Goal: Transaction & Acquisition: Purchase product/service

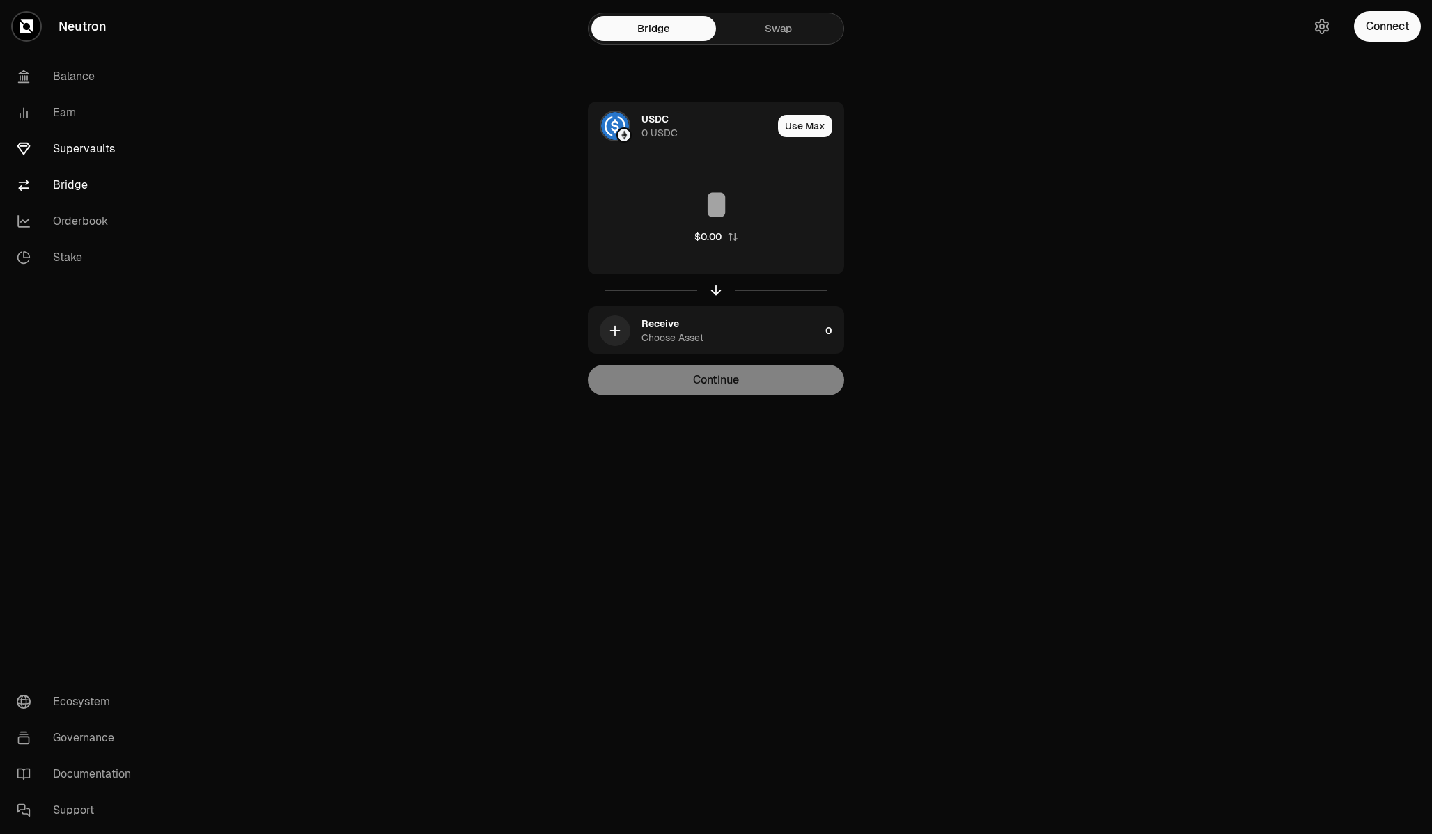
click at [73, 143] on link "Supervaults" at bounding box center [78, 149] width 145 height 36
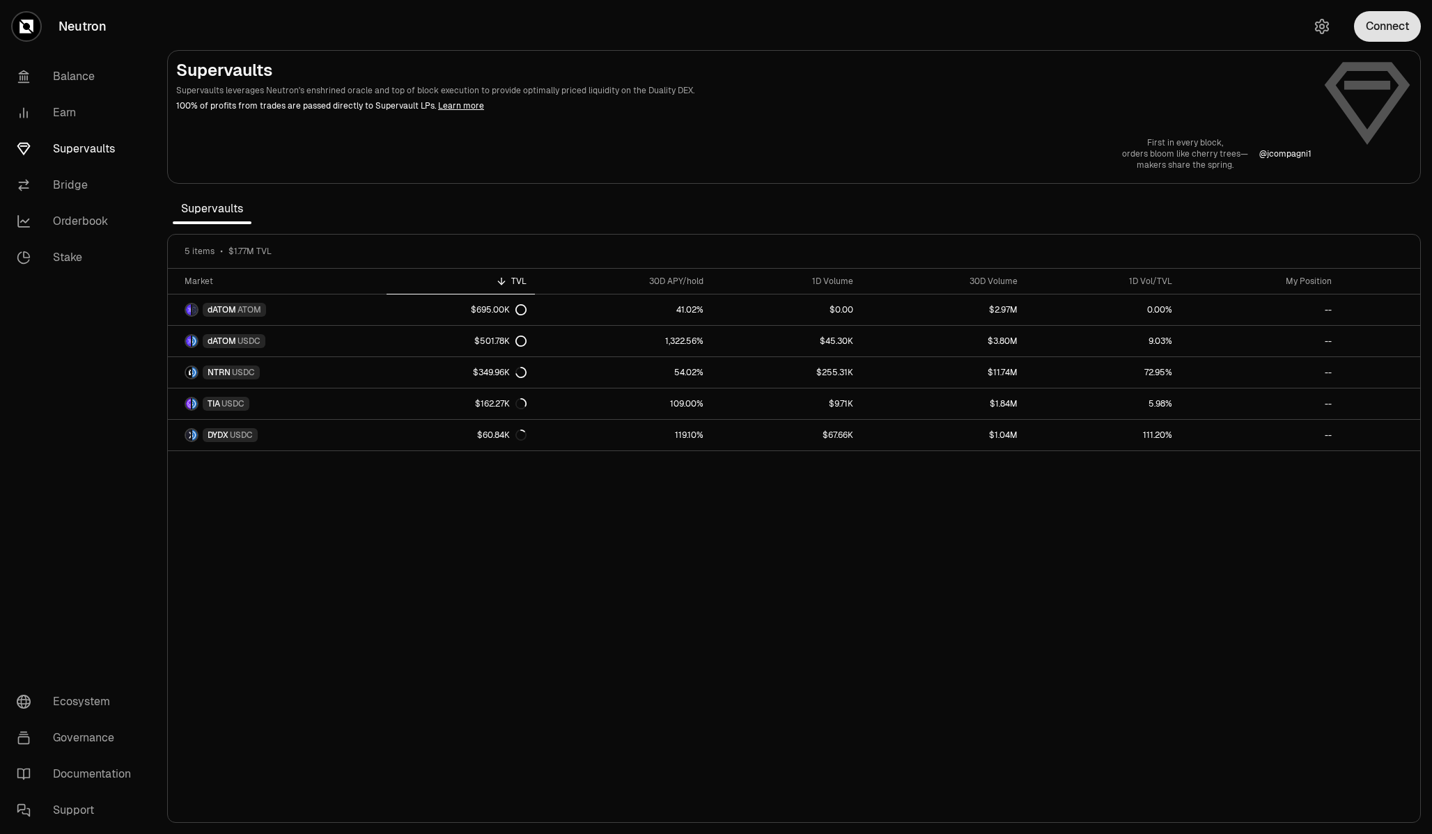
click at [1385, 22] on button "Connect" at bounding box center [1387, 26] width 67 height 31
click at [1320, 23] on icon "button" at bounding box center [1321, 26] width 17 height 17
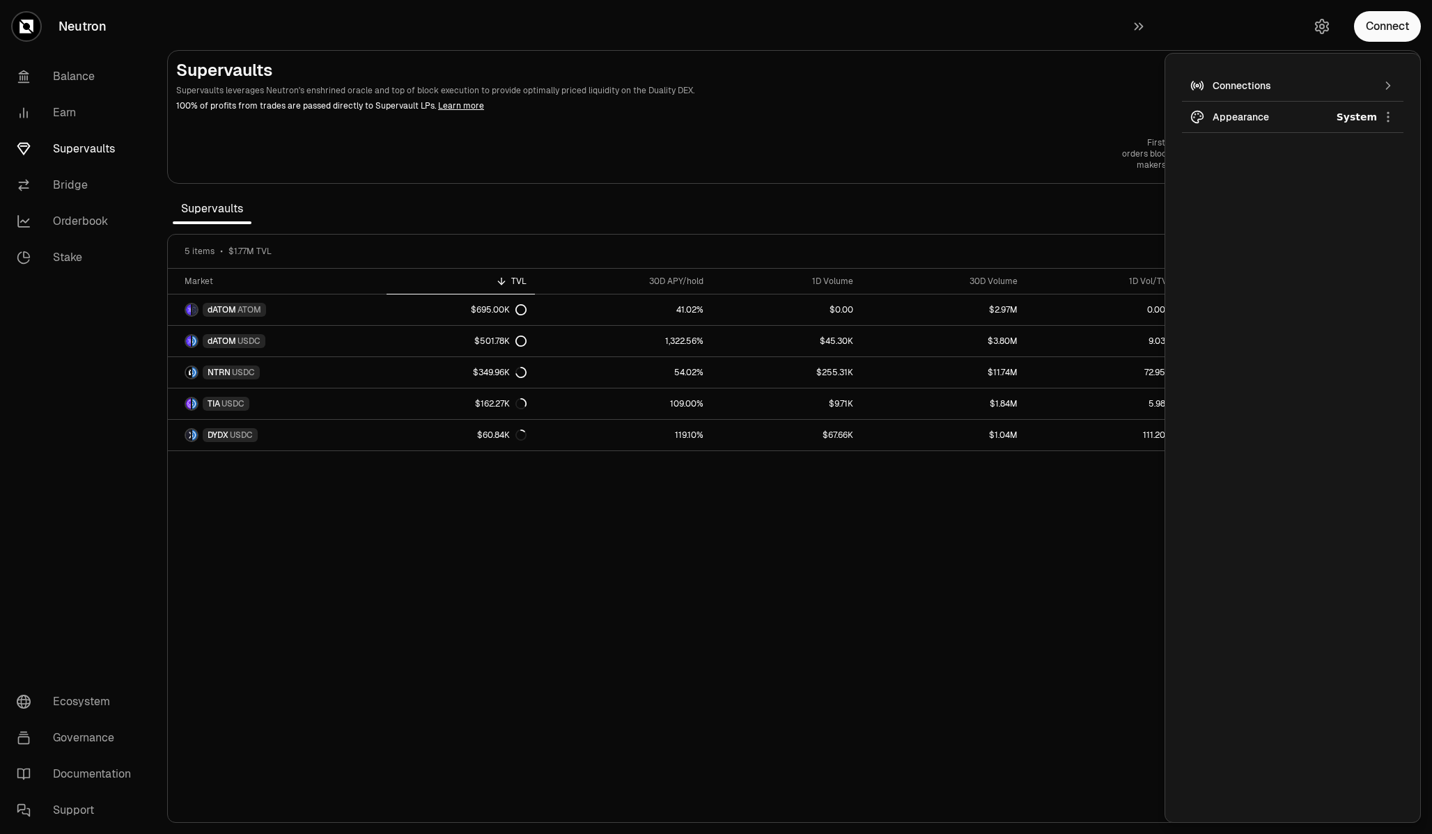
click at [1262, 79] on div "Connections" at bounding box center [1292, 86] width 160 height 14
click at [1398, 136] on img "button" at bounding box center [1396, 138] width 11 height 11
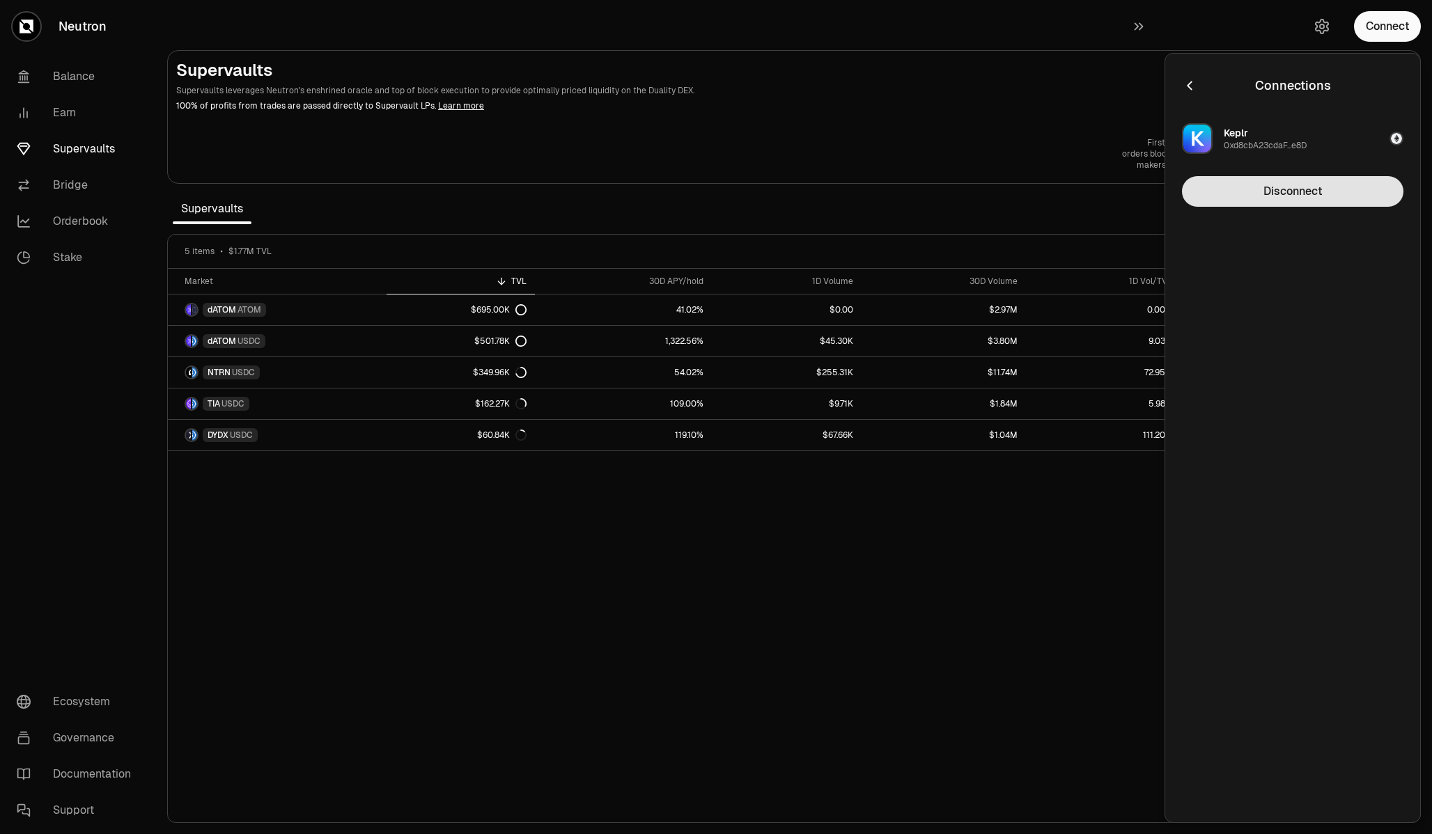
click at [1327, 185] on button "Disconnect" at bounding box center [1292, 191] width 221 height 31
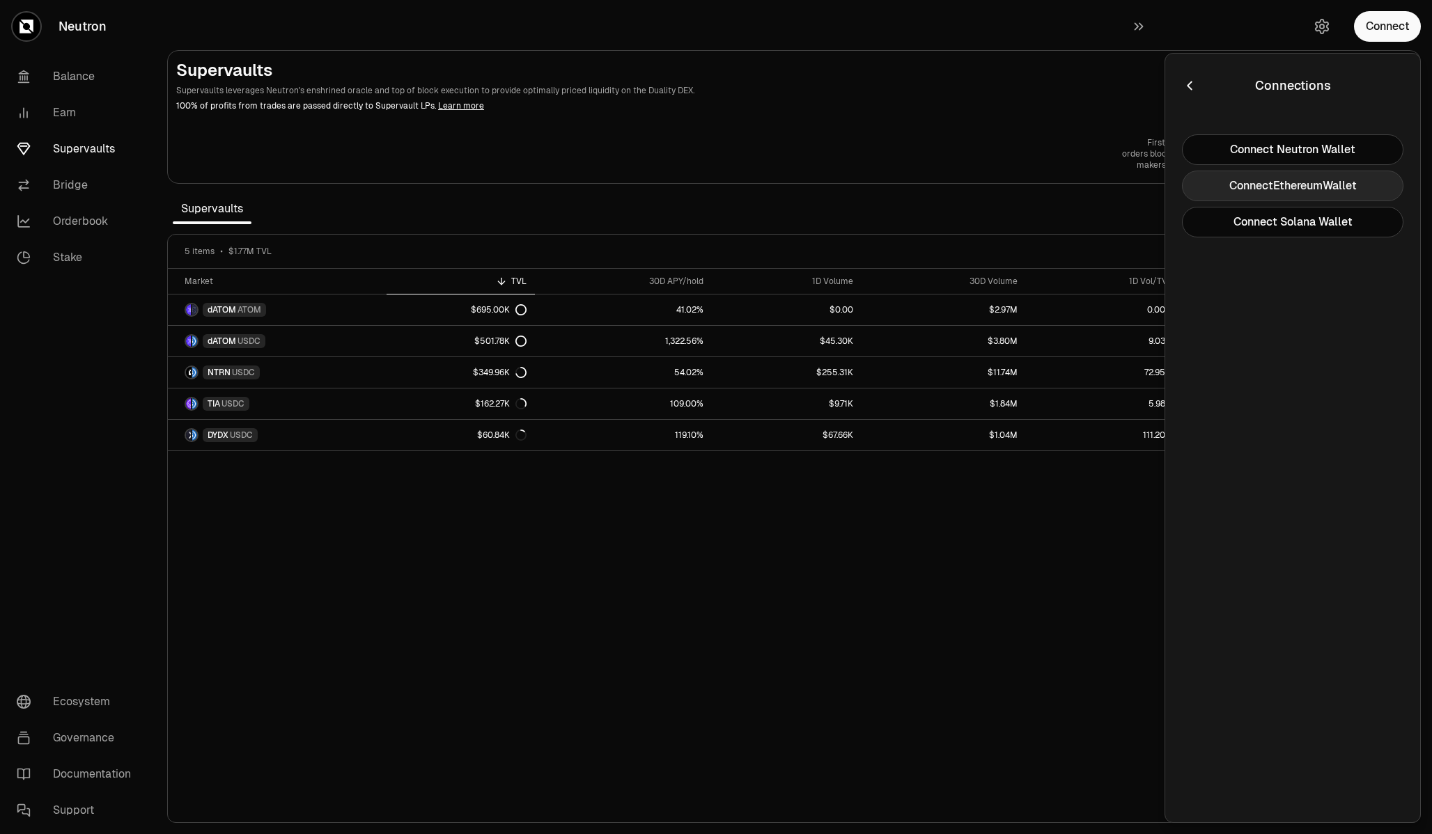
click at [1338, 187] on button "Connect Ethereum Wallet" at bounding box center [1292, 186] width 221 height 31
